Goal: Task Accomplishment & Management: Manage account settings

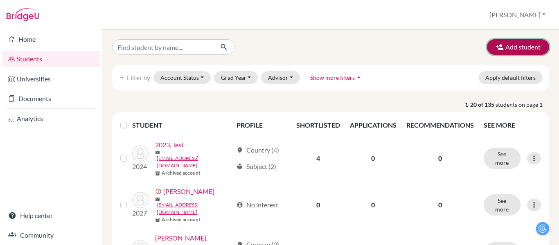
click at [500, 48] on icon "button" at bounding box center [499, 47] width 8 height 8
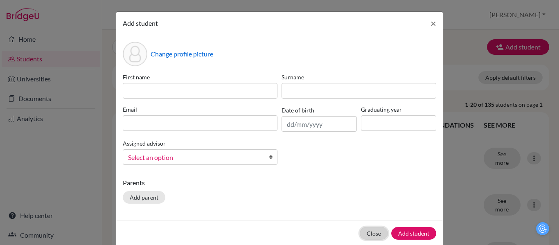
click at [370, 236] on button "Close" at bounding box center [373, 233] width 28 height 13
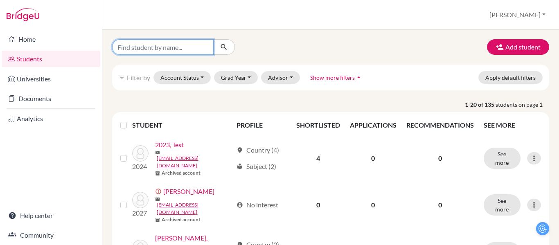
click at [135, 51] on input "Find student by name..." at bounding box center [162, 47] width 101 height 16
type input "shaked"
click button "submit" at bounding box center [224, 47] width 22 height 16
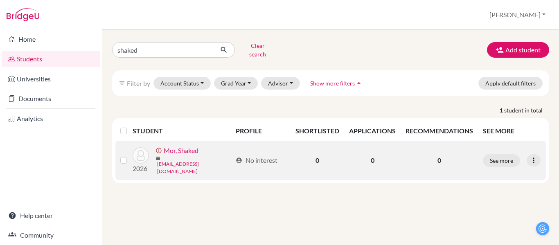
click at [176, 160] on link "[EMAIL_ADDRESS][DOMAIN_NAME]" at bounding box center [194, 167] width 75 height 15
click at [532, 156] on icon at bounding box center [533, 160] width 8 height 8
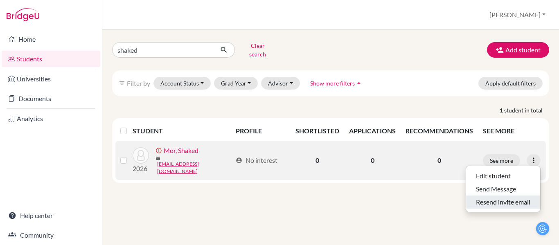
click at [518, 195] on button "Resend invite email" at bounding box center [503, 201] width 74 height 13
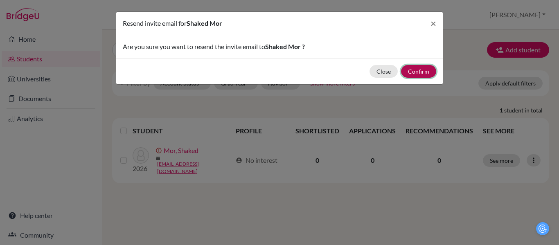
click at [420, 76] on button "Confirm" at bounding box center [418, 71] width 35 height 13
